Goal: Navigation & Orientation: Find specific page/section

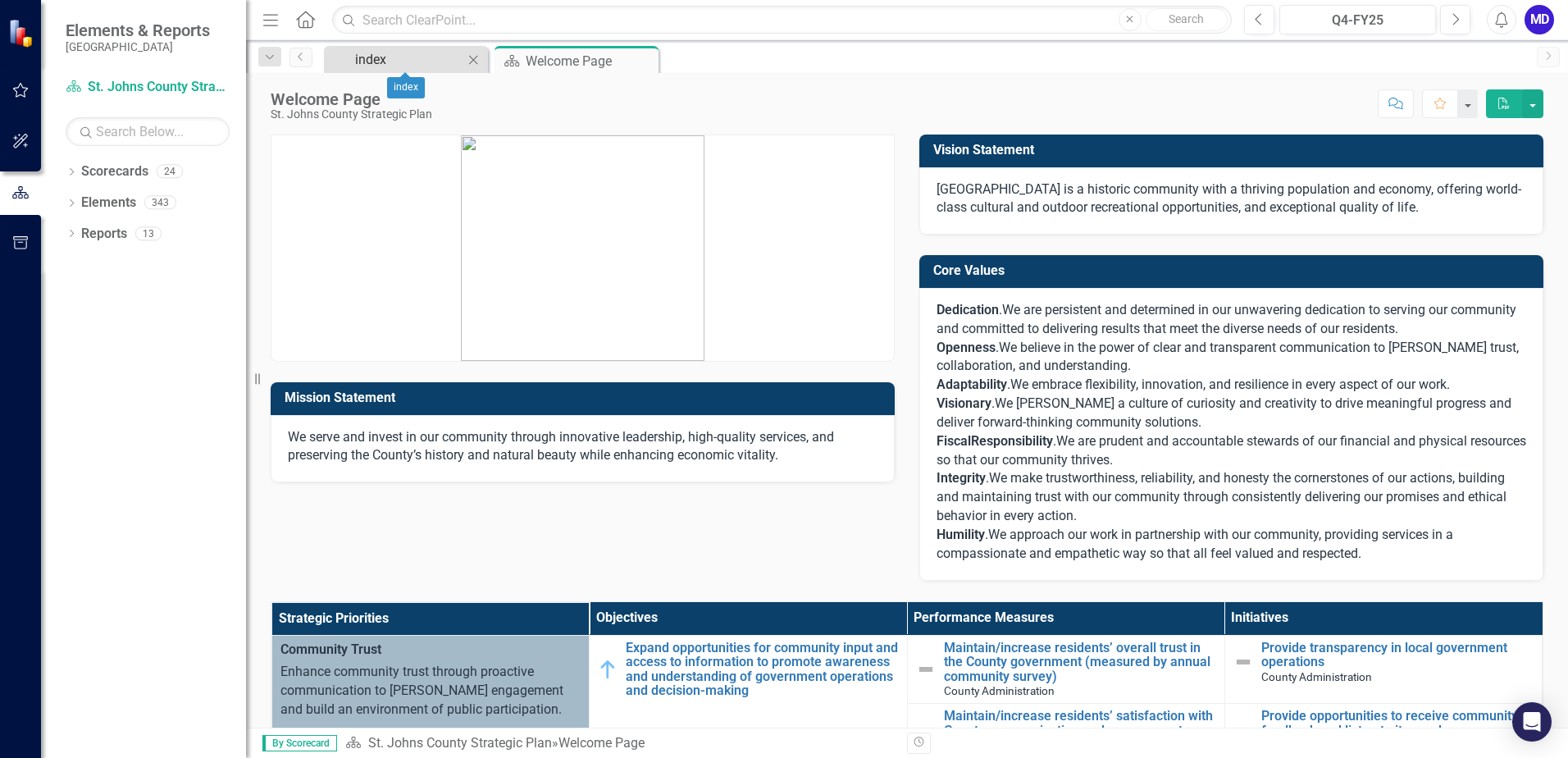
click at [397, 57] on div "index" at bounding box center [410, 60] width 109 height 21
click at [76, 174] on icon "Dropdown" at bounding box center [71, 173] width 11 height 9
click at [131, 204] on link "St. Johns County Strategic Plan" at bounding box center [168, 203] width 156 height 19
click at [91, 198] on link "St. Johns County Strategic Plan" at bounding box center [168, 203] width 156 height 19
click at [80, 201] on icon "Dropdown" at bounding box center [80, 201] width 12 height 9
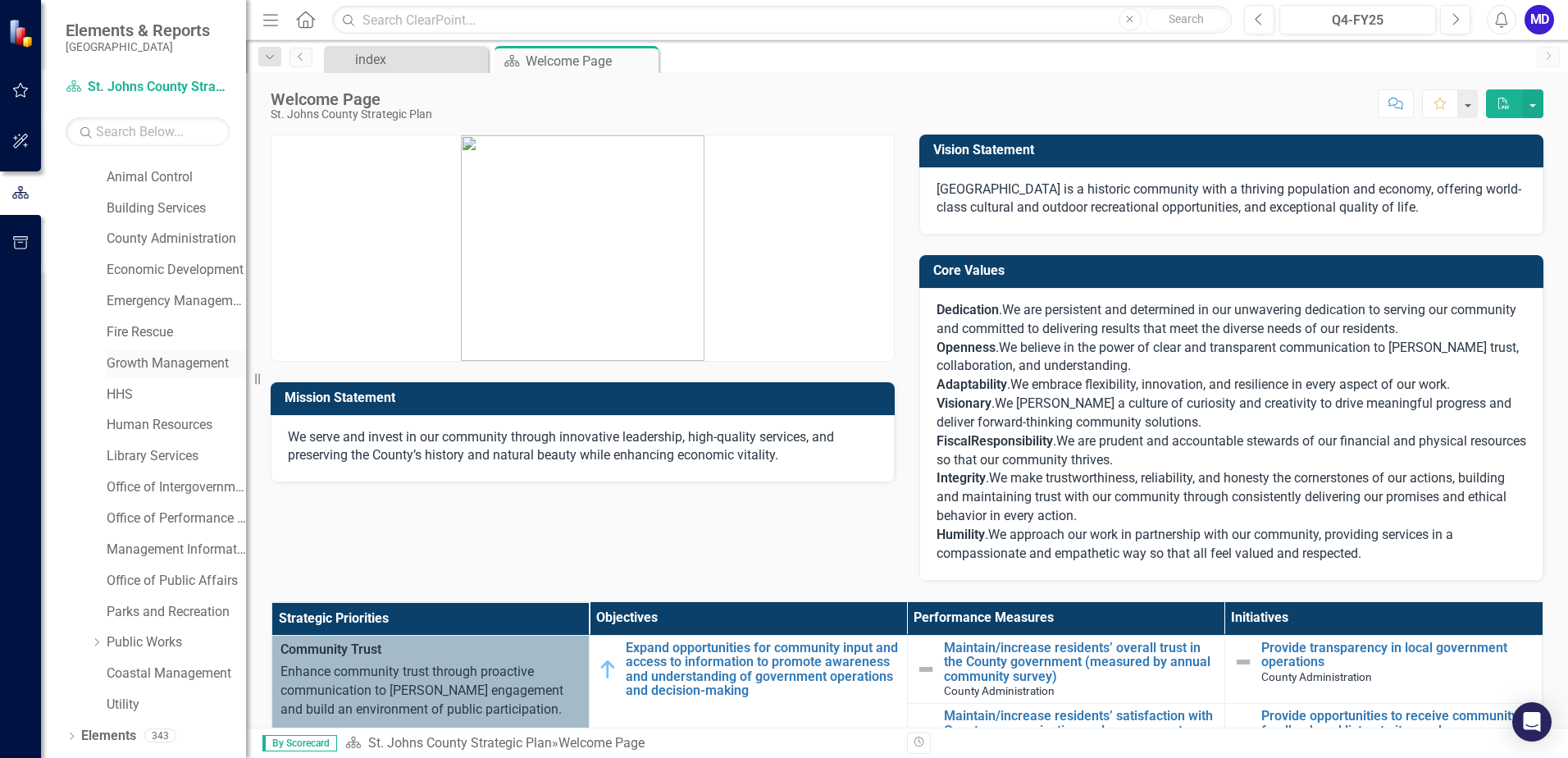
scroll to position [84, 0]
click at [160, 554] on link "Office of Public Affairs" at bounding box center [177, 554] width 140 height 19
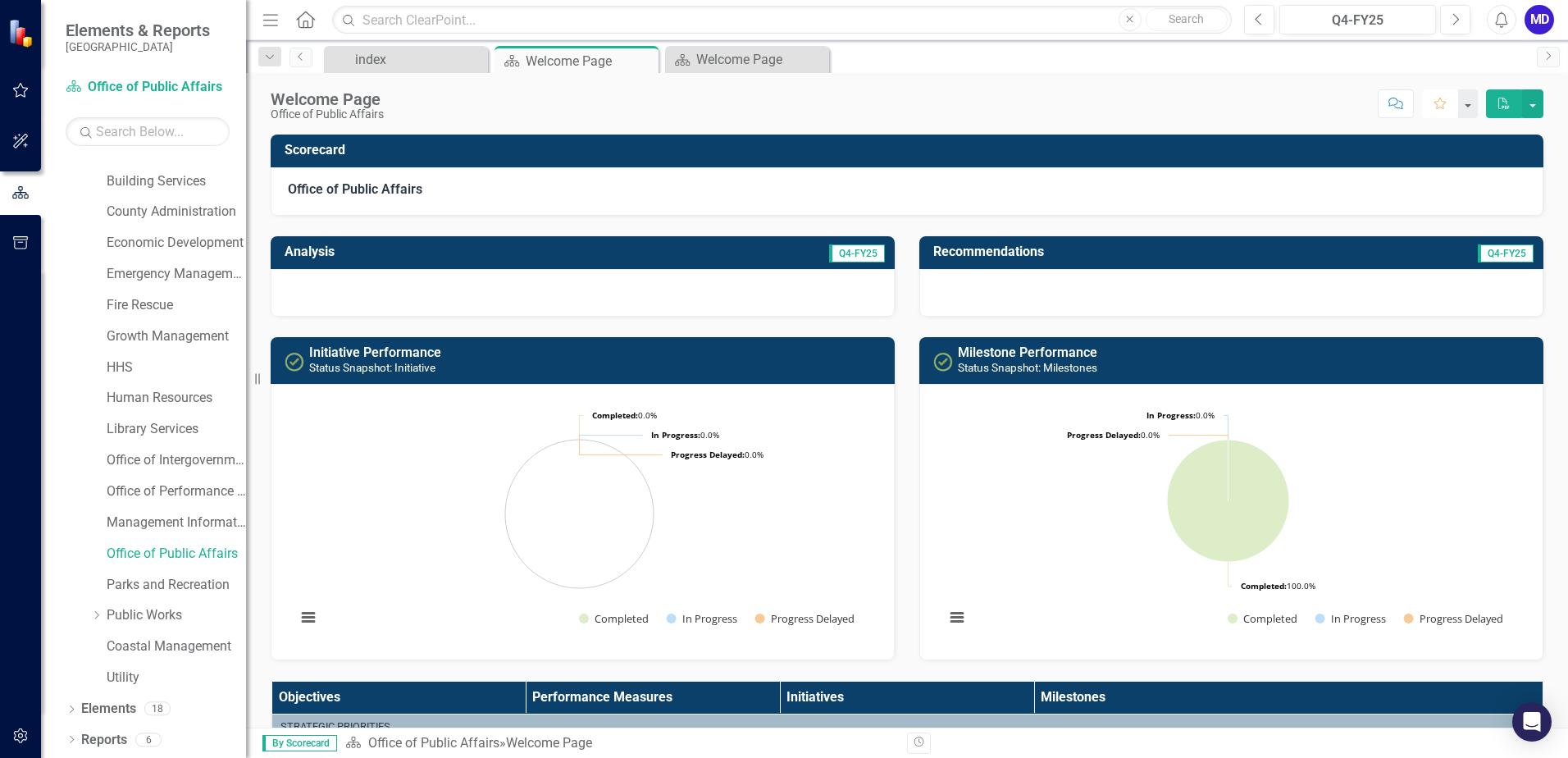
click at [1442, 103] on icon "Favorite" at bounding box center [1439, 103] width 15 height 11
click at [1471, 111] on button "button" at bounding box center [1467, 103] width 22 height 28
click at [1416, 161] on link "Home Set As Home" at bounding box center [1409, 164] width 136 height 30
click at [730, 55] on div "Welcome Page" at bounding box center [750, 60] width 109 height 21
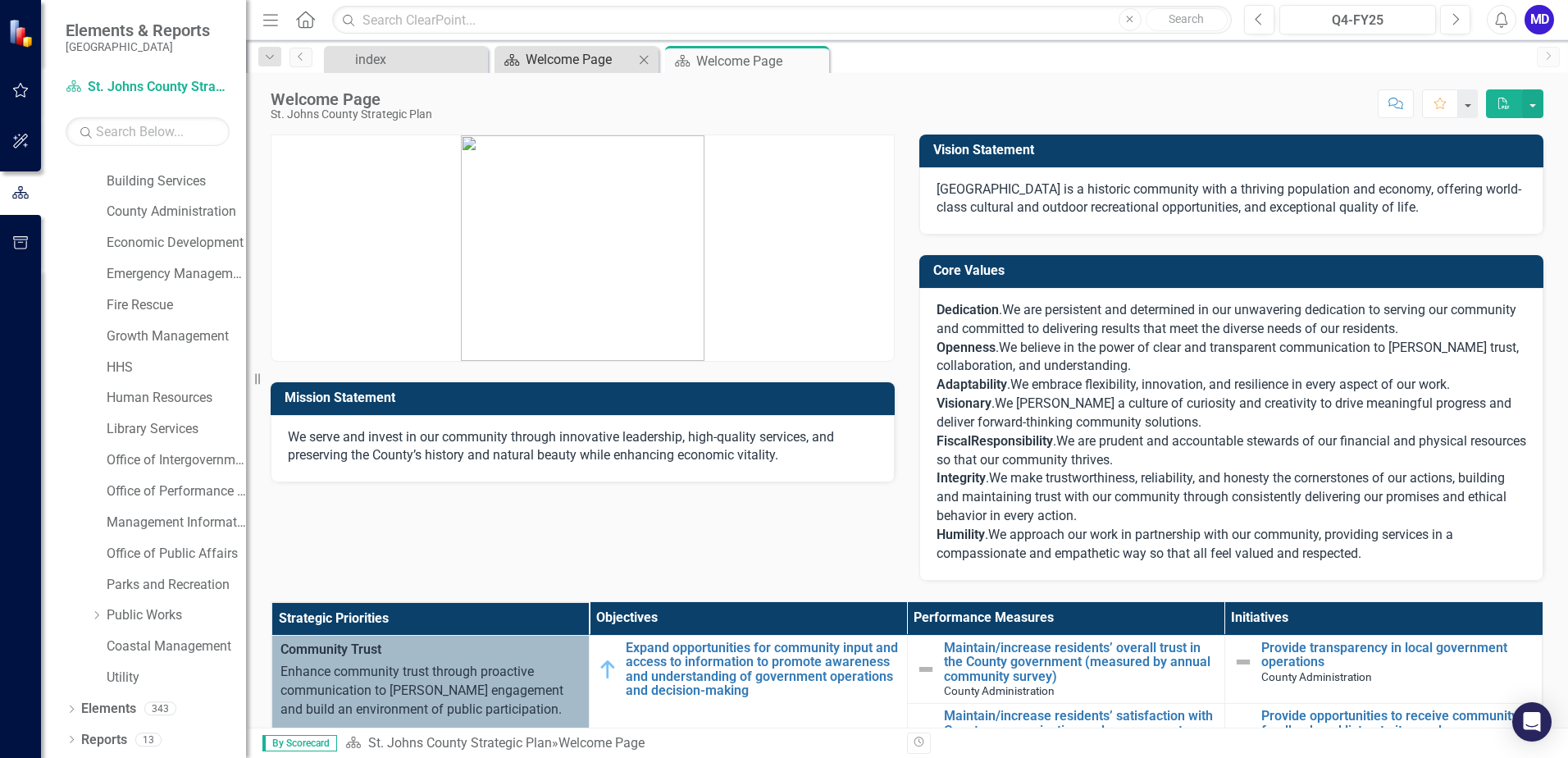
click at [540, 59] on div "Welcome Page" at bounding box center [580, 60] width 109 height 21
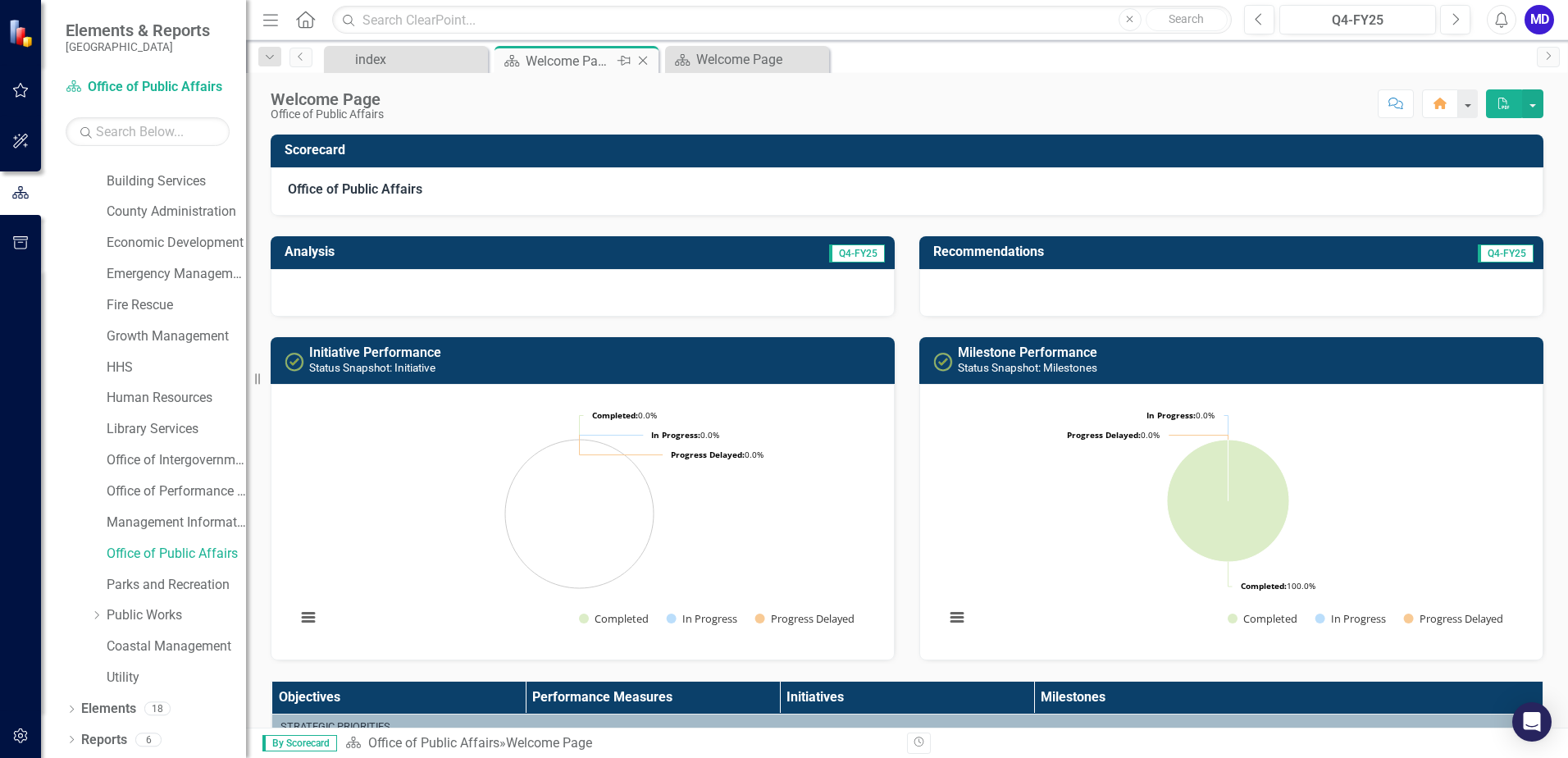
click at [624, 61] on icon "Pin" at bounding box center [624, 60] width 13 height 16
click at [543, 60] on div "index" at bounding box center [580, 60] width 109 height 21
click at [553, 59] on div "index" at bounding box center [580, 60] width 109 height 21
click at [1341, 62] on div "Scorecard Welcome Page Pin index Close Scorecard Welcome Page Close" at bounding box center [925, 59] width 1208 height 26
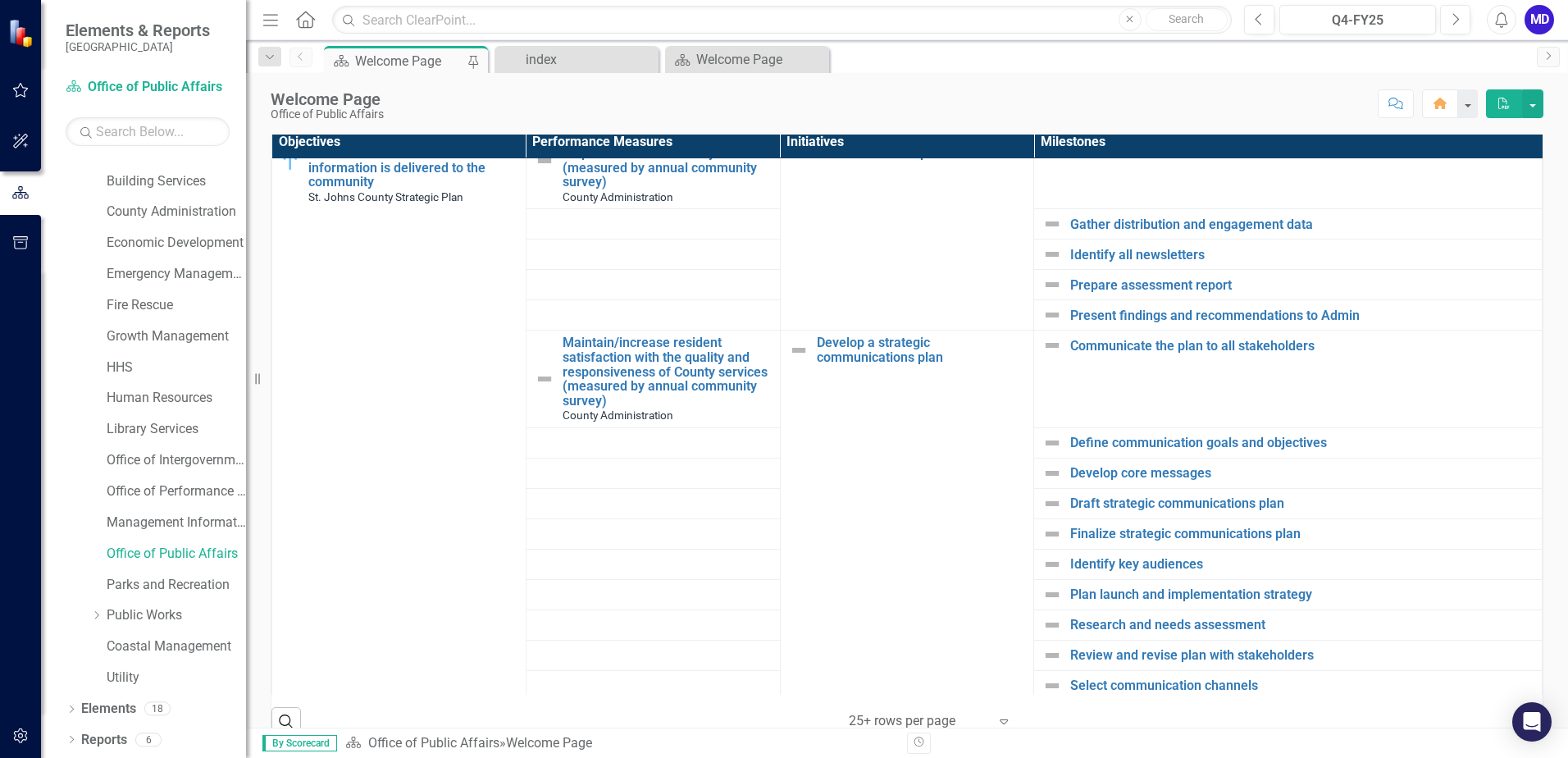
scroll to position [442, 0]
